Goal: Information Seeking & Learning: Find specific fact

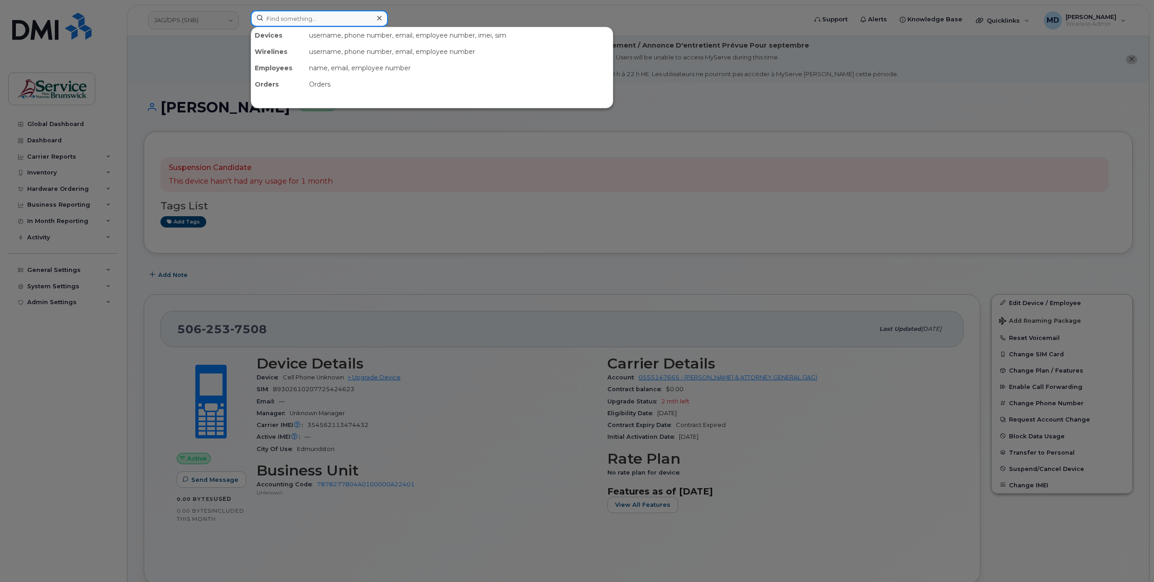
click at [297, 23] on input at bounding box center [319, 18] width 137 height 16
paste input "294710"
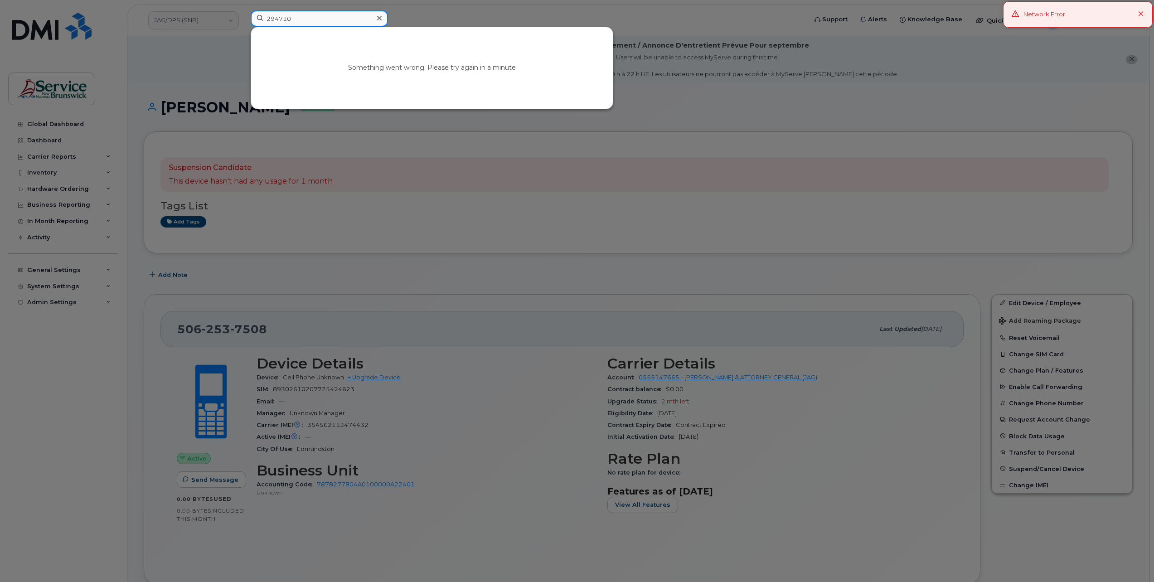
type input "294710"
click at [426, 10] on div at bounding box center [577, 291] width 1154 height 582
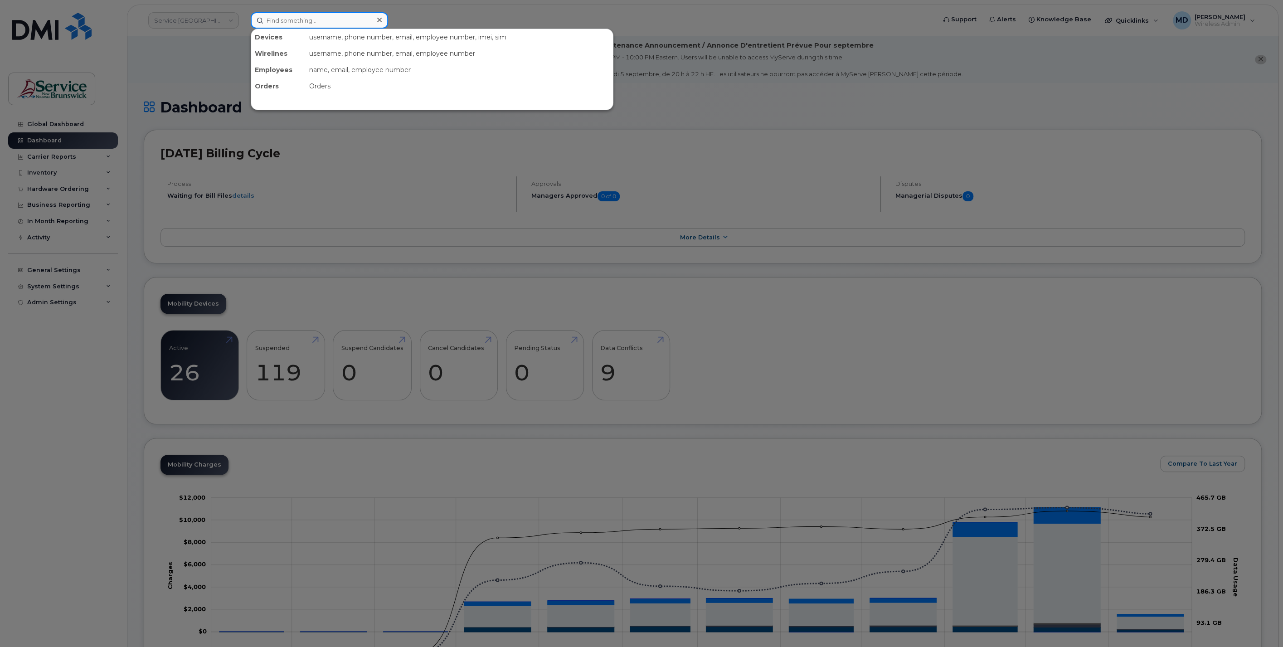
click at [287, 22] on input at bounding box center [319, 20] width 137 height 16
paste input "294710"
type input "294710"
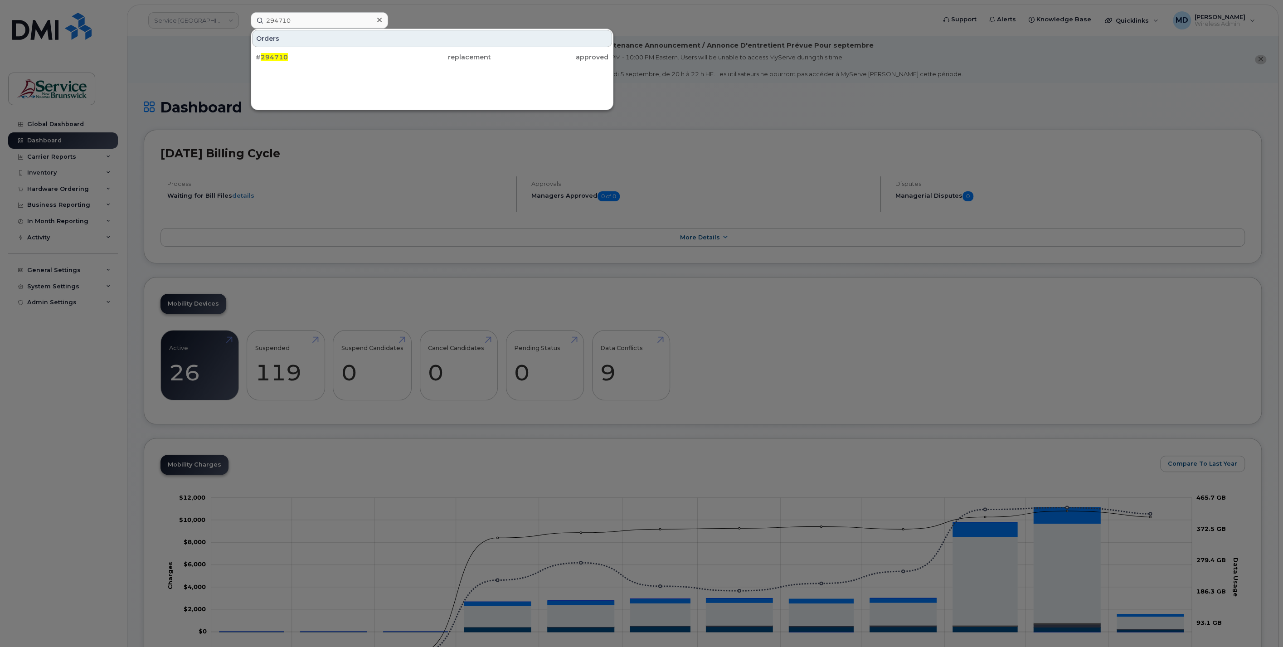
click at [280, 54] on span "294710" at bounding box center [274, 57] width 27 height 8
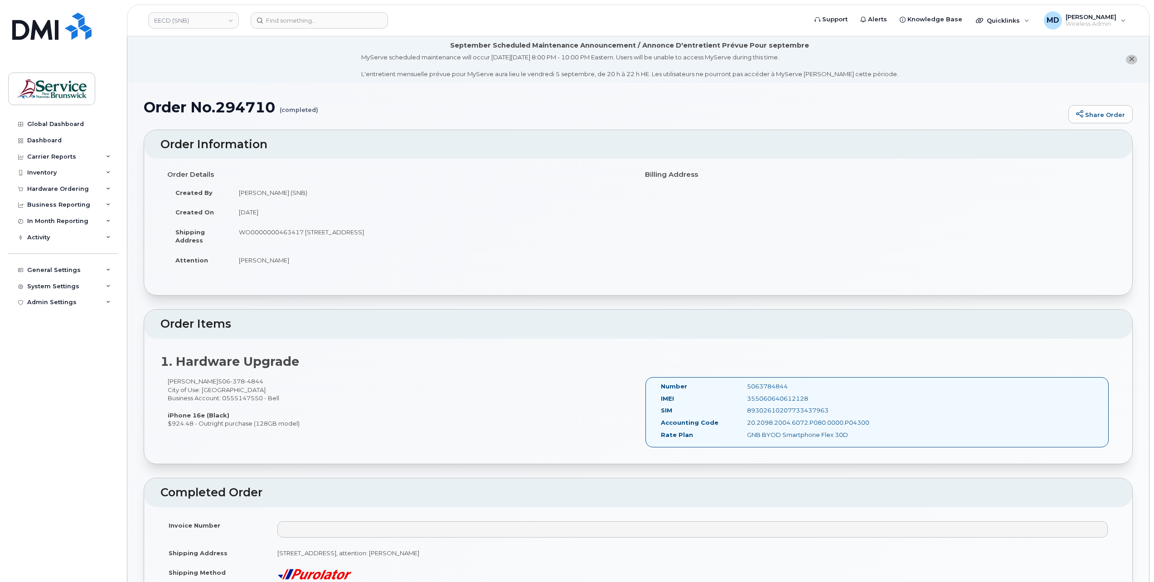
click at [780, 385] on div "5063784844" at bounding box center [800, 386] width 121 height 9
copy div "5063784844"
click at [316, 21] on input at bounding box center [319, 20] width 137 height 16
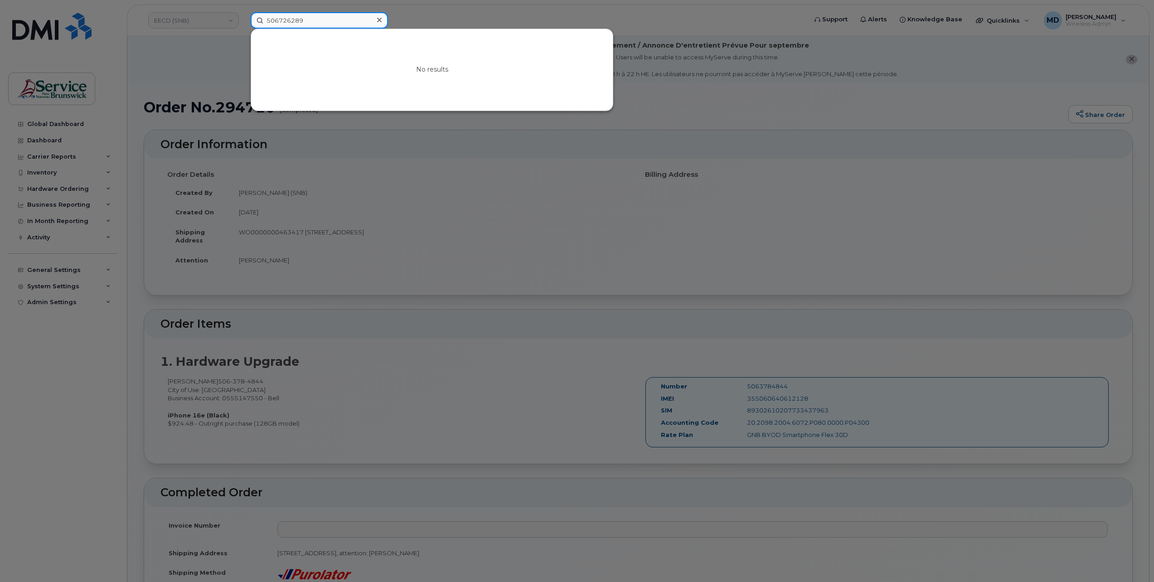
type input "5067262893"
drag, startPoint x: 316, startPoint y: 20, endPoint x: 242, endPoint y: 21, distance: 73.9
click at [243, 21] on div "5067262893 No results" at bounding box center [525, 20] width 565 height 16
click at [66, 387] on div at bounding box center [577, 291] width 1154 height 582
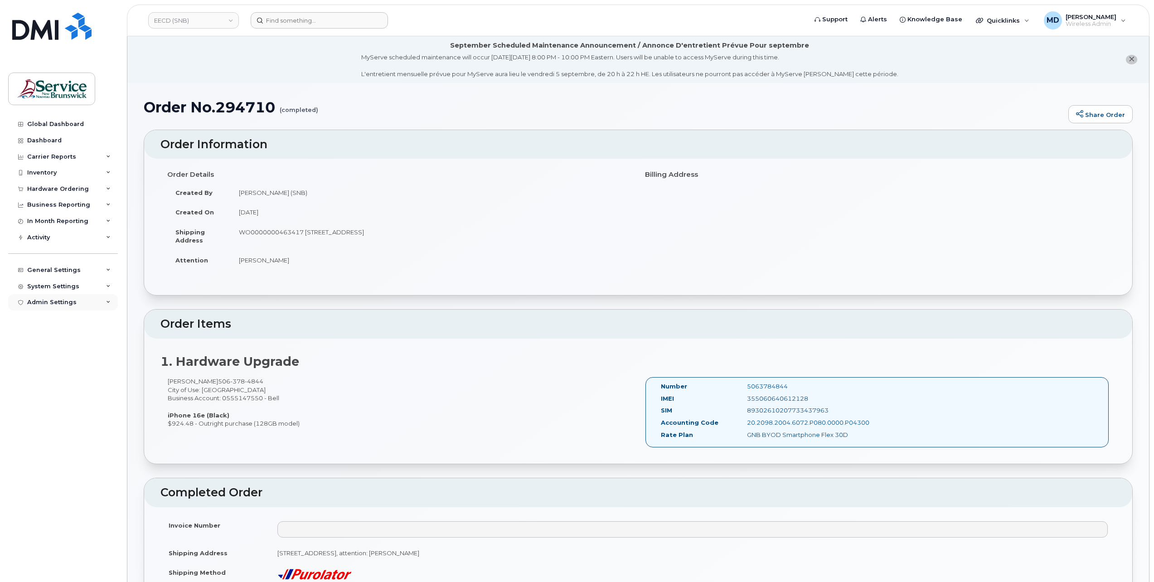
click at [65, 302] on div "Admin Settings" at bounding box center [51, 302] width 49 height 7
click at [68, 267] on div "General Settings" at bounding box center [53, 270] width 53 height 7
click at [46, 337] on div "Locations" at bounding box center [46, 339] width 30 height 8
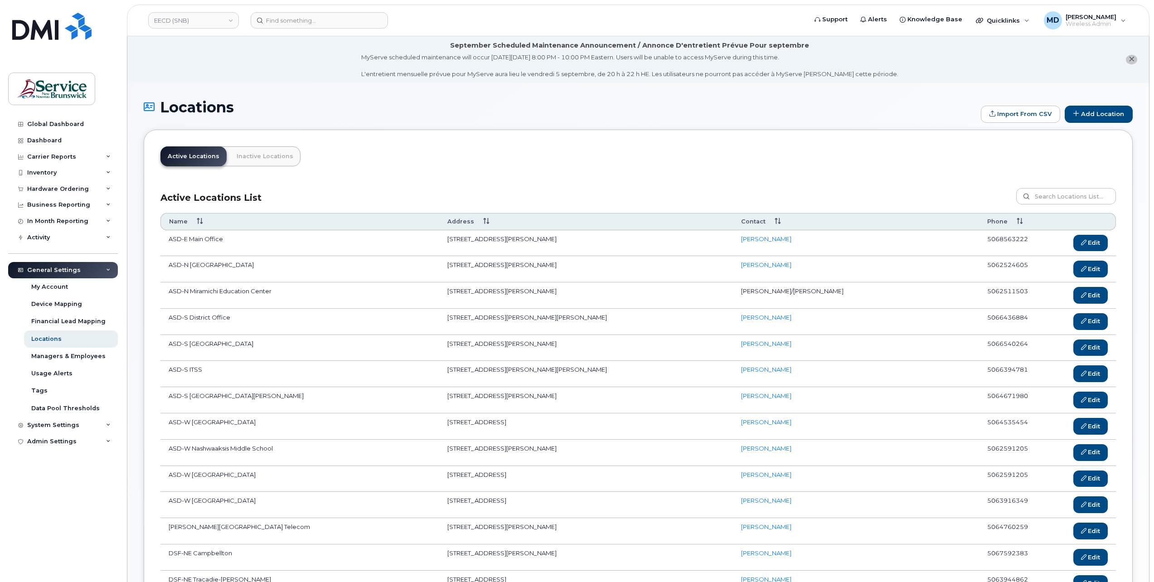
click at [755, 220] on th "Contact" at bounding box center [856, 221] width 246 height 17
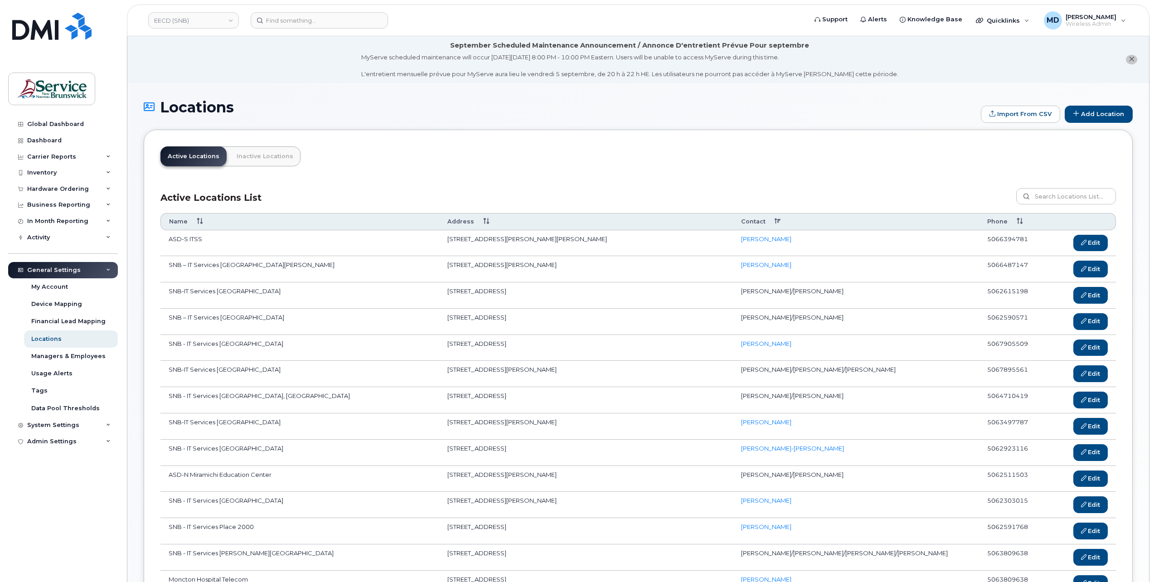
click at [755, 220] on th "Contact" at bounding box center [856, 221] width 246 height 17
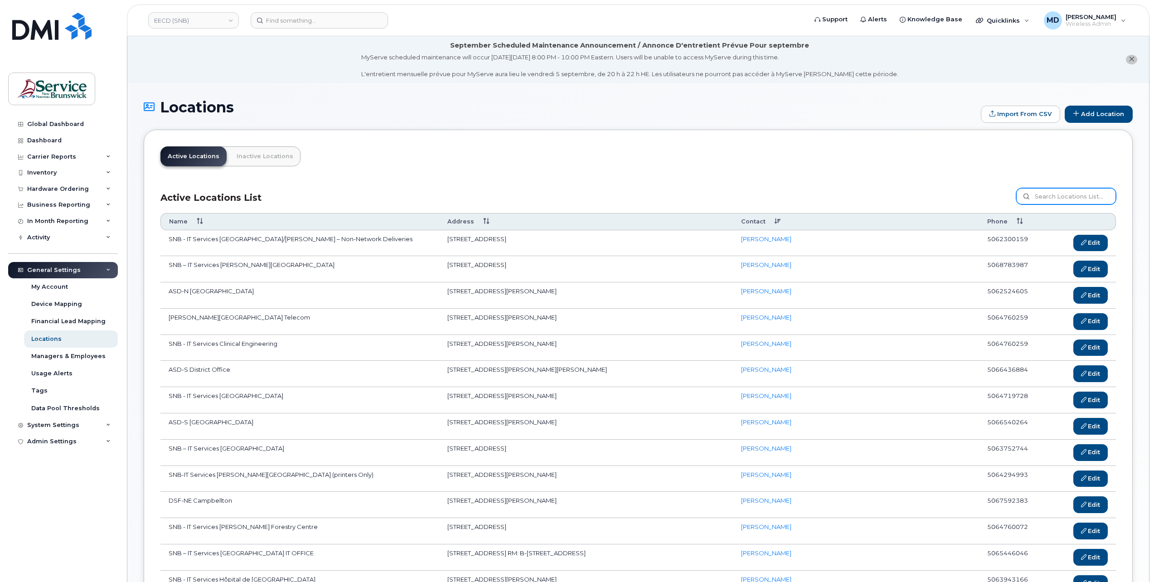
click at [1083, 196] on input at bounding box center [1066, 196] width 100 height 16
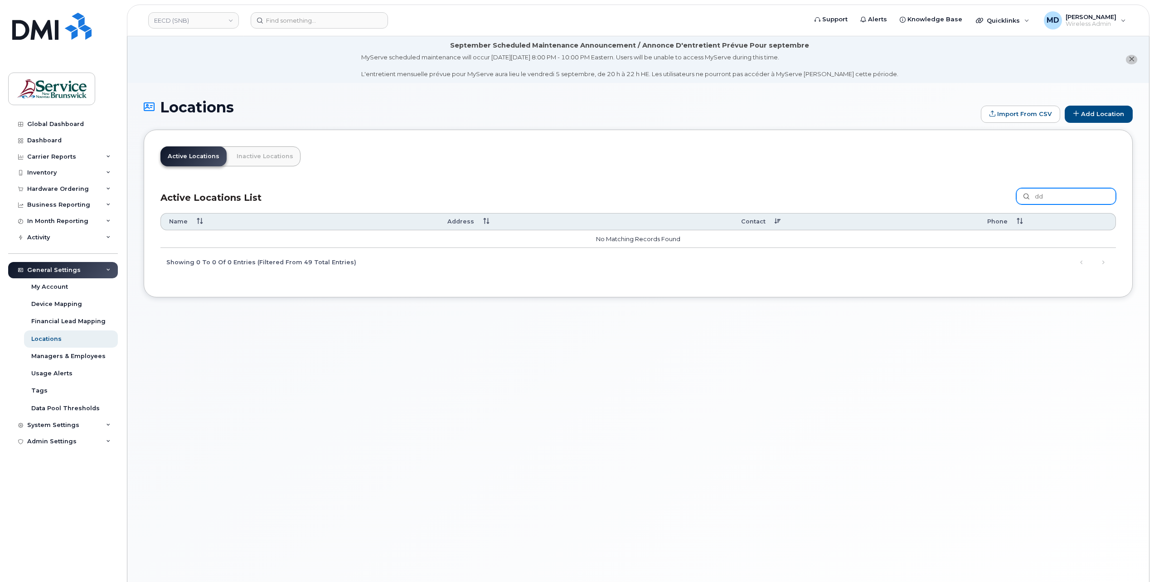
type input "d"
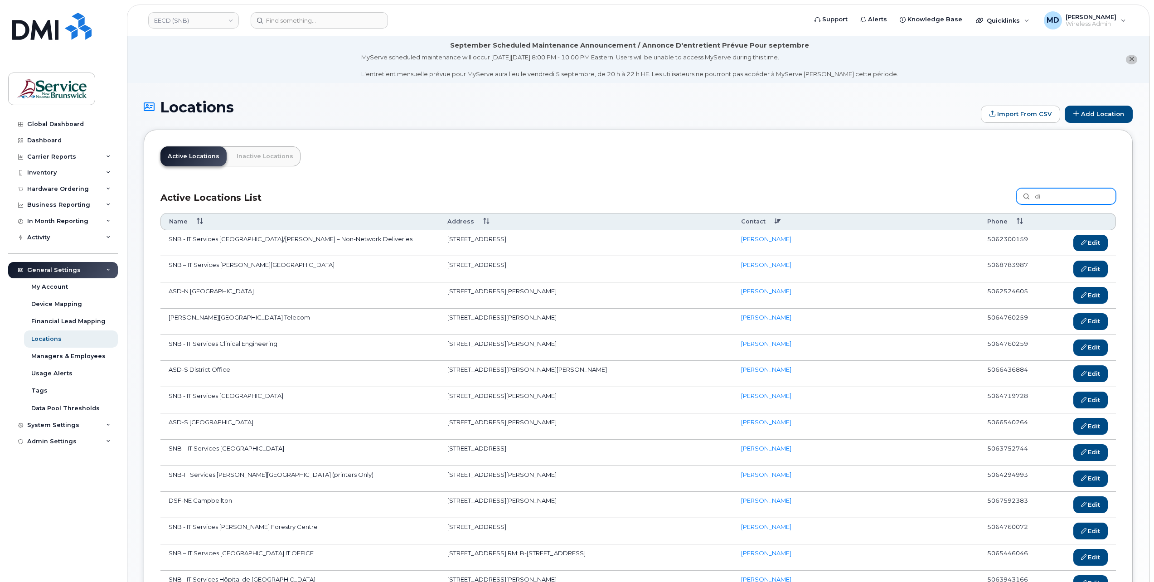
type input "d"
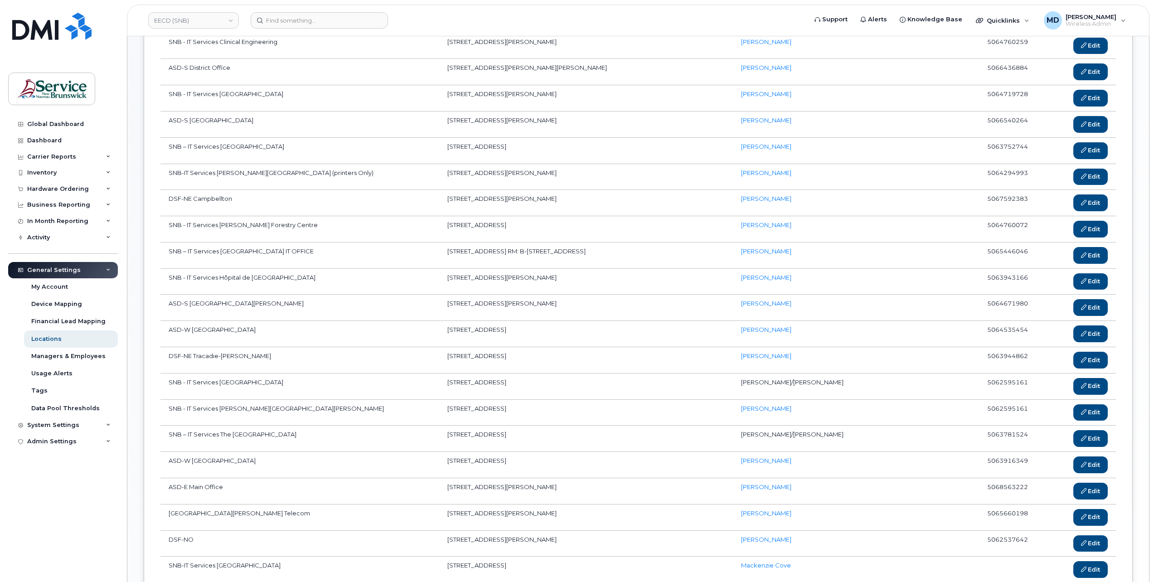
scroll to position [399, 0]
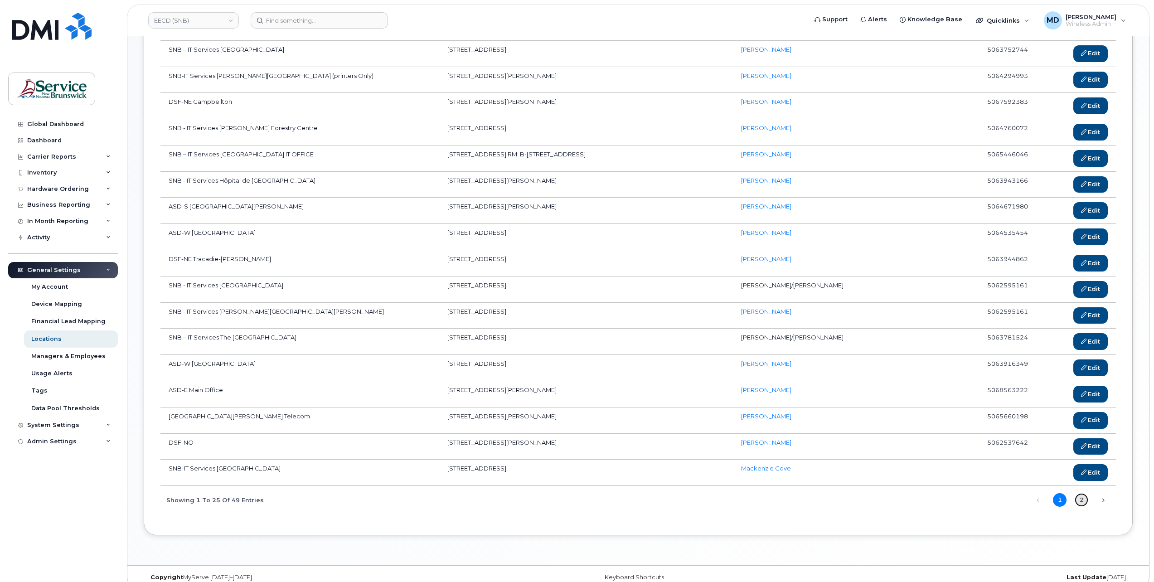
click at [1084, 493] on link "2" at bounding box center [1082, 500] width 14 height 14
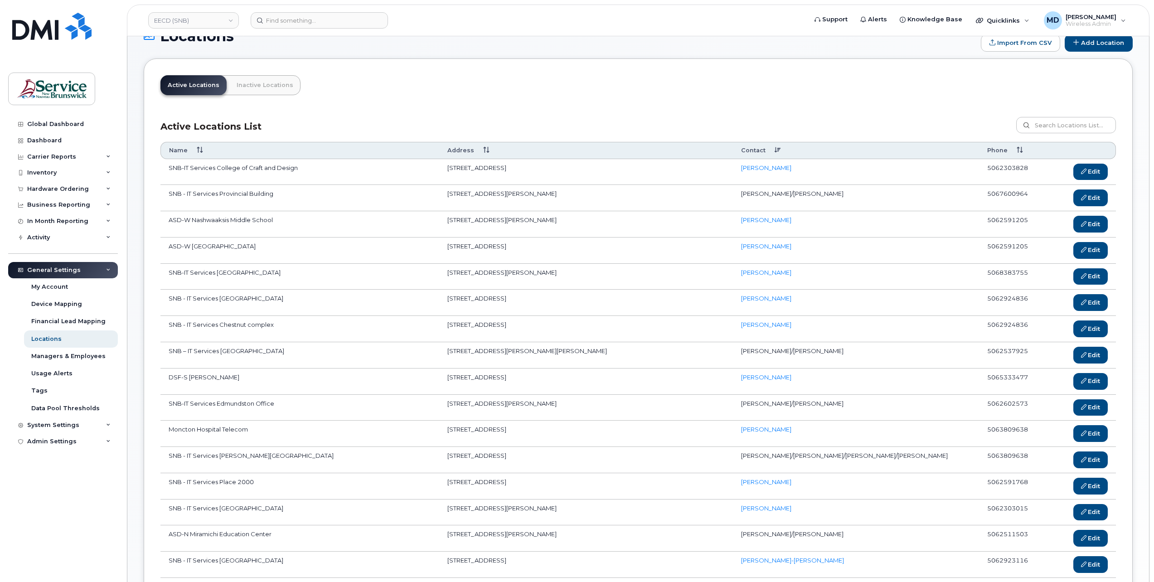
scroll to position [222, 0]
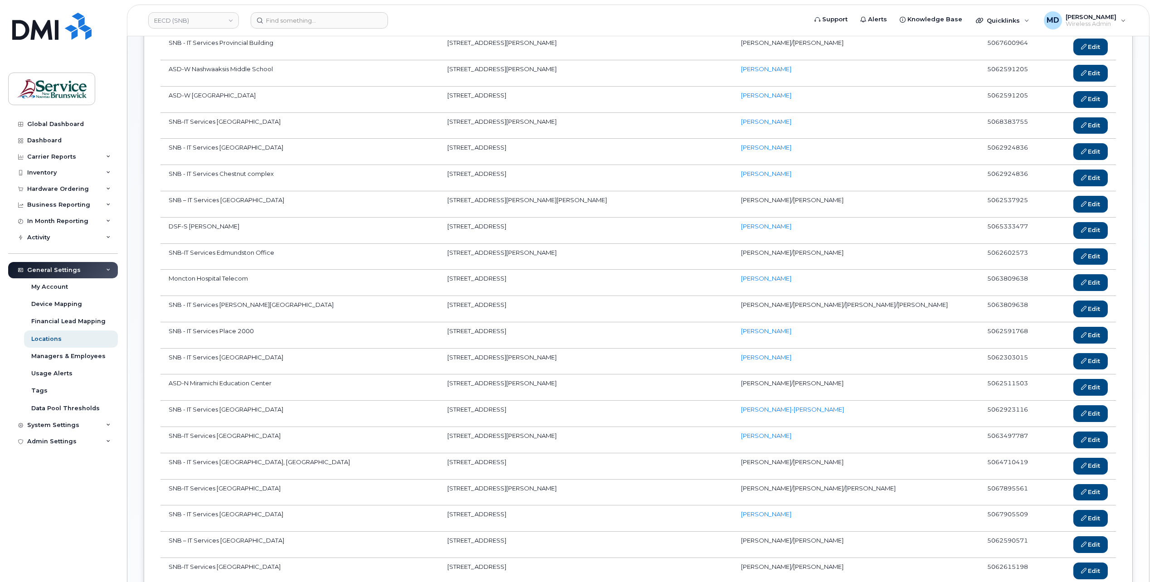
drag, startPoint x: 611, startPoint y: 301, endPoint x: 462, endPoint y: 299, distance: 148.7
click at [462, 299] on td "[STREET_ADDRESS]" at bounding box center [586, 309] width 294 height 26
click at [507, 306] on td "[STREET_ADDRESS]" at bounding box center [586, 309] width 294 height 26
drag, startPoint x: 504, startPoint y: 300, endPoint x: 463, endPoint y: 297, distance: 40.4
click at [463, 297] on td "[STREET_ADDRESS]" at bounding box center [586, 309] width 294 height 26
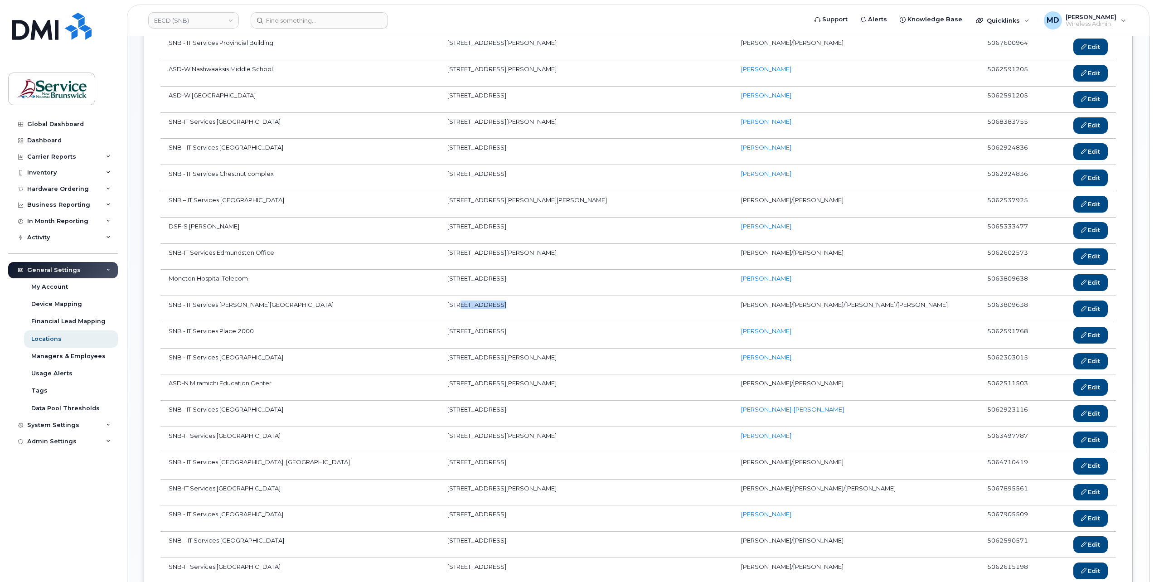
copy td "[STREET_ADDRESS]"
click at [604, 300] on td "[STREET_ADDRESS]" at bounding box center [586, 309] width 294 height 26
drag, startPoint x: 614, startPoint y: 300, endPoint x: 584, endPoint y: 300, distance: 29.9
click at [584, 300] on td "[STREET_ADDRESS]" at bounding box center [586, 309] width 294 height 26
copy td "E1E 1G5"
